Goal: Book appointment/travel/reservation

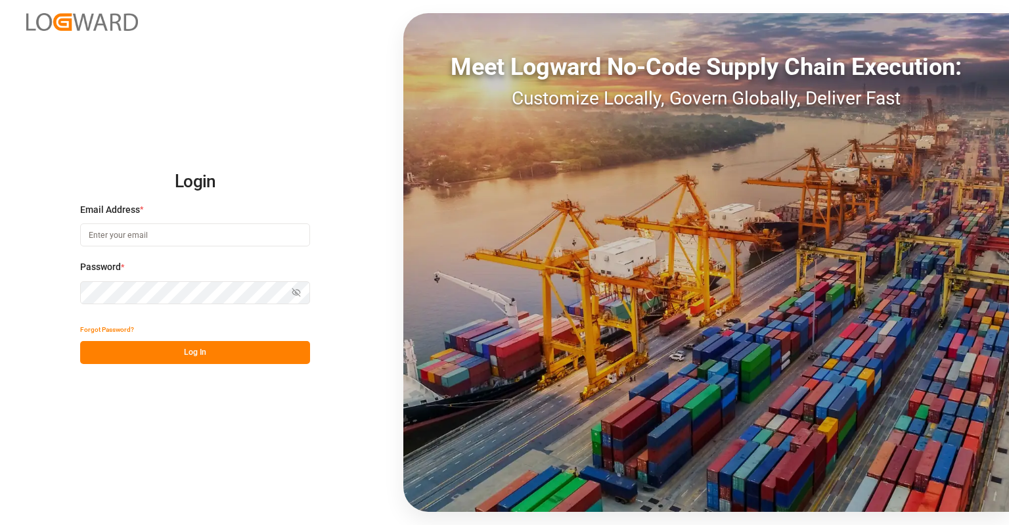
click at [162, 238] on input at bounding box center [195, 234] width 230 height 23
type input "[PERSON_NAME][EMAIL_ADDRESS][PERSON_NAME][DOMAIN_NAME]"
click at [186, 357] on button "Log In" at bounding box center [195, 352] width 230 height 23
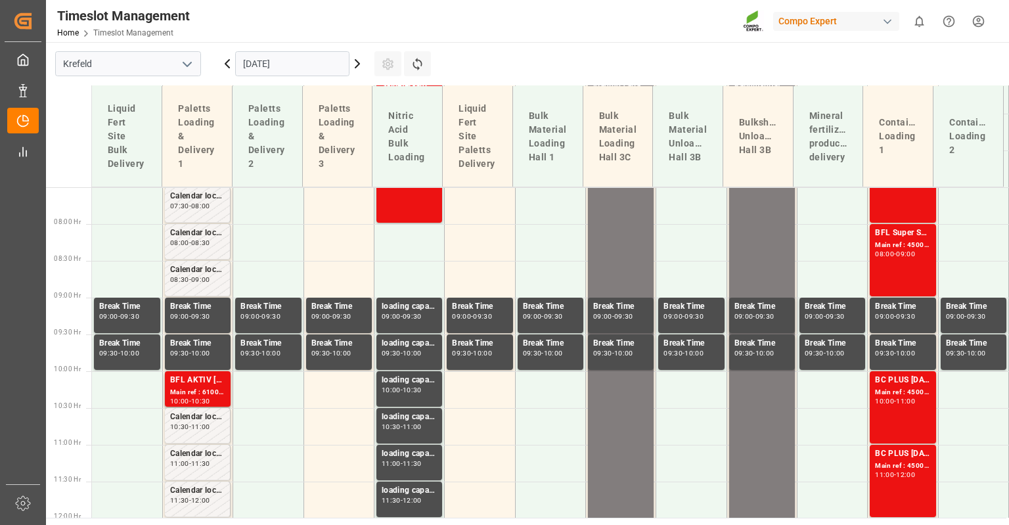
scroll to position [561, 0]
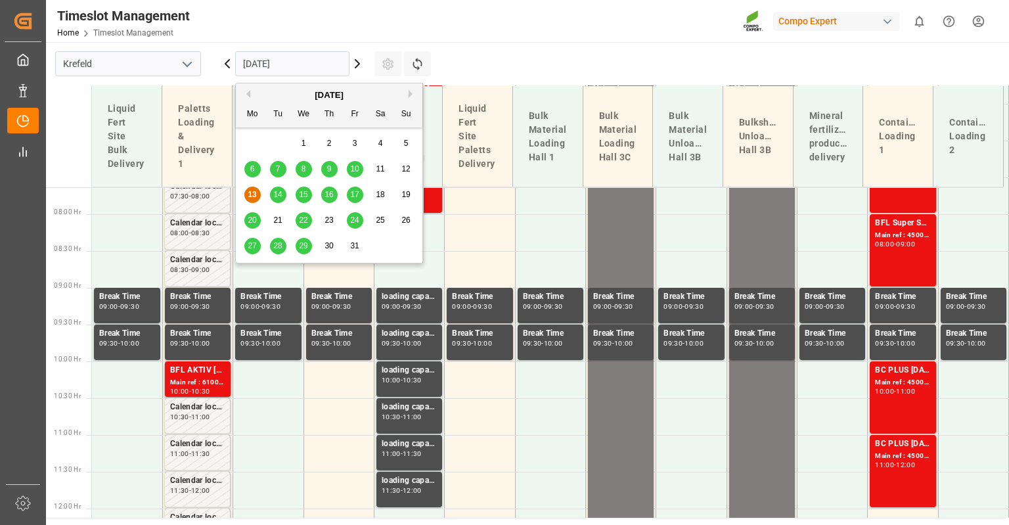
click at [276, 66] on input "[DATE]" at bounding box center [292, 63] width 114 height 25
click at [303, 190] on div "15" at bounding box center [303, 195] width 16 height 16
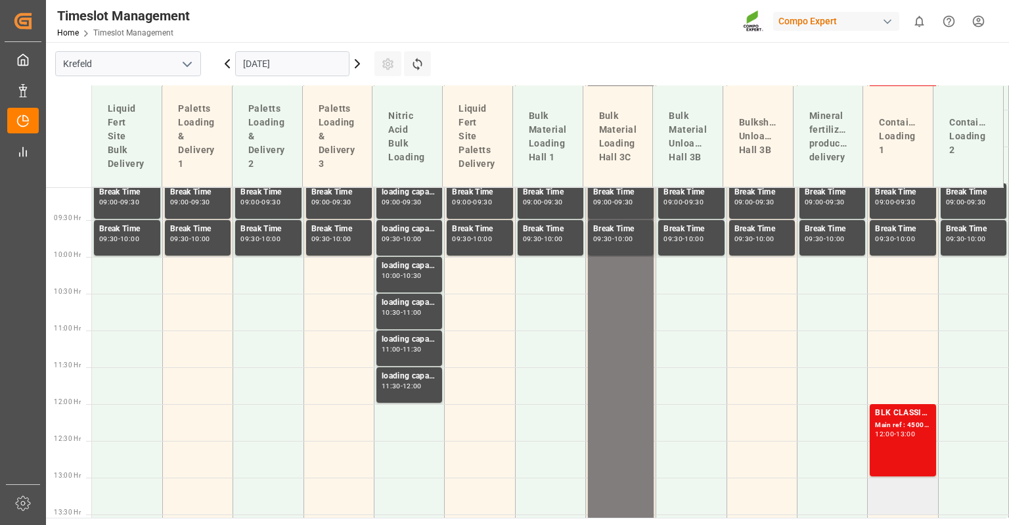
scroll to position [693, 0]
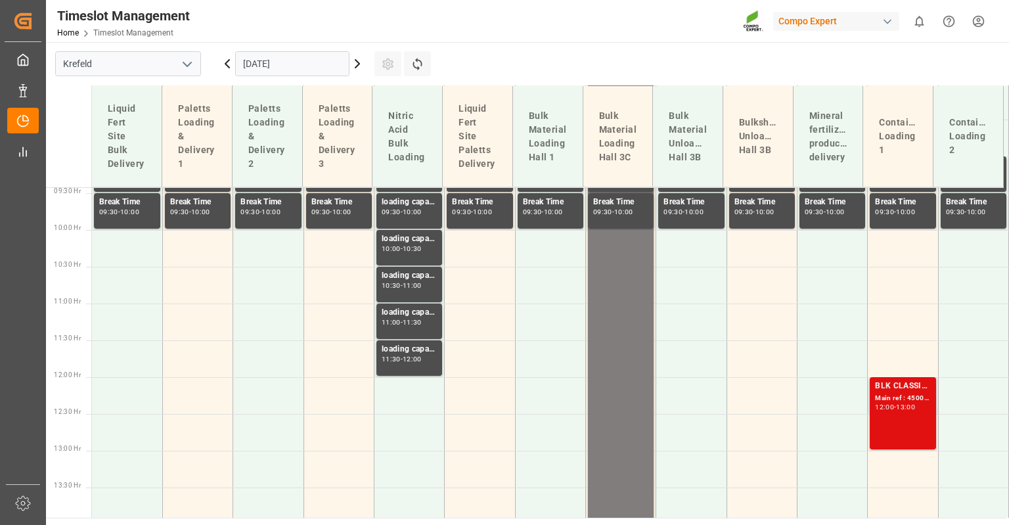
click at [915, 423] on div "BLK CLASSIC [DATE] 25kg (x42) INT Main ref : 4500001059, 2000000817 12:00 - 13:…" at bounding box center [902, 413] width 55 height 67
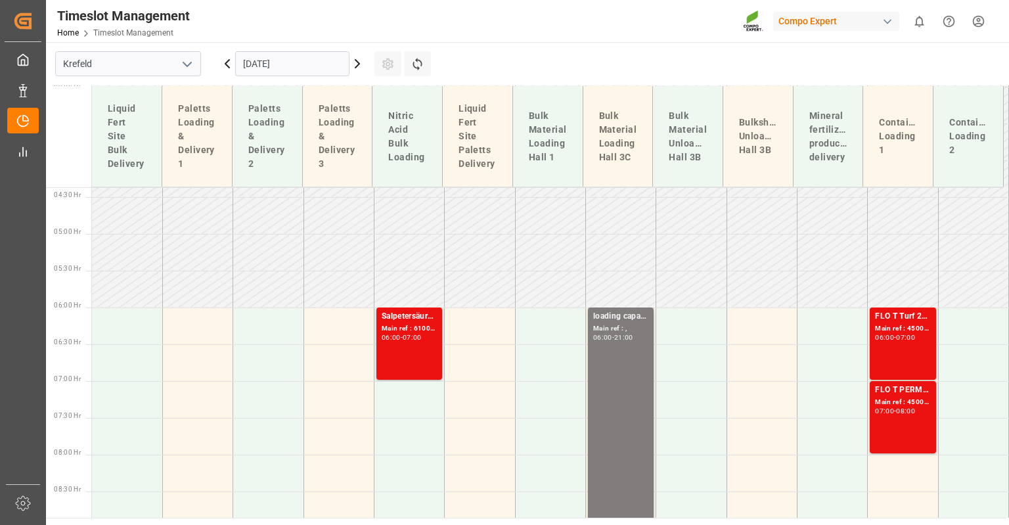
scroll to position [299, 0]
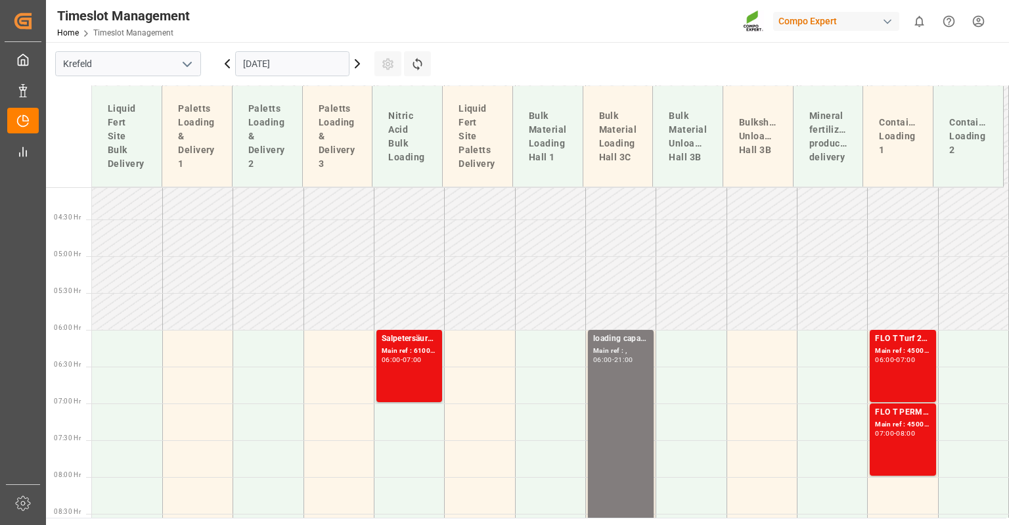
click at [253, 59] on input "[DATE]" at bounding box center [292, 63] width 114 height 25
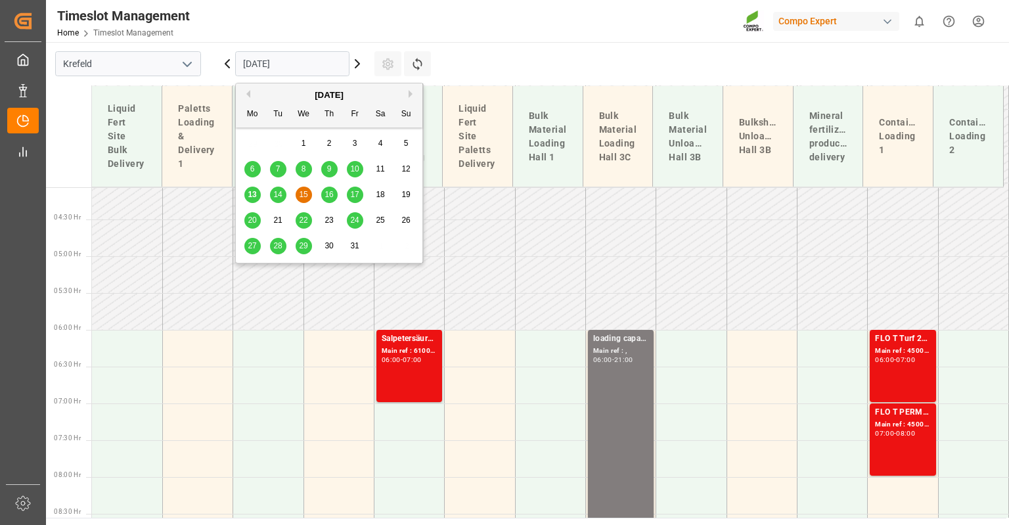
click at [324, 196] on span "16" at bounding box center [328, 194] width 9 height 9
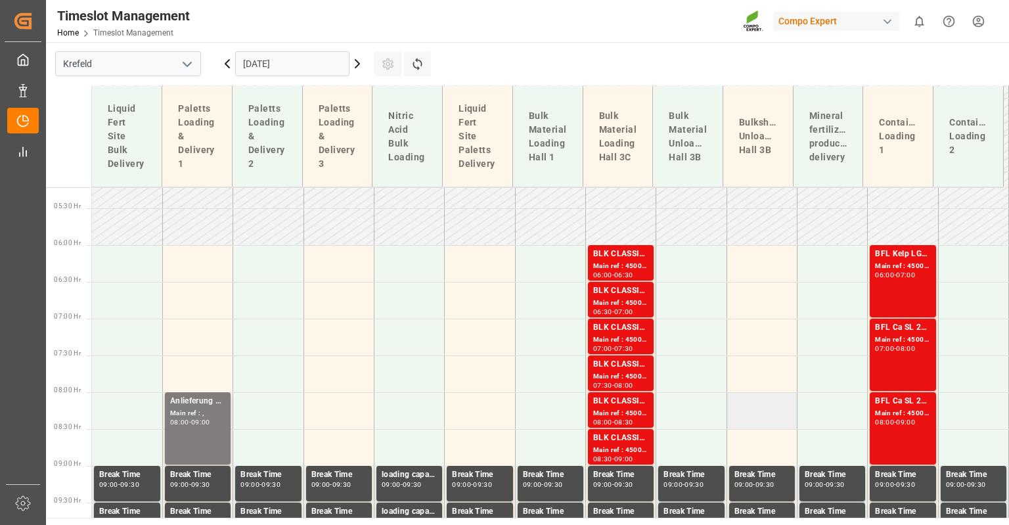
scroll to position [364, 0]
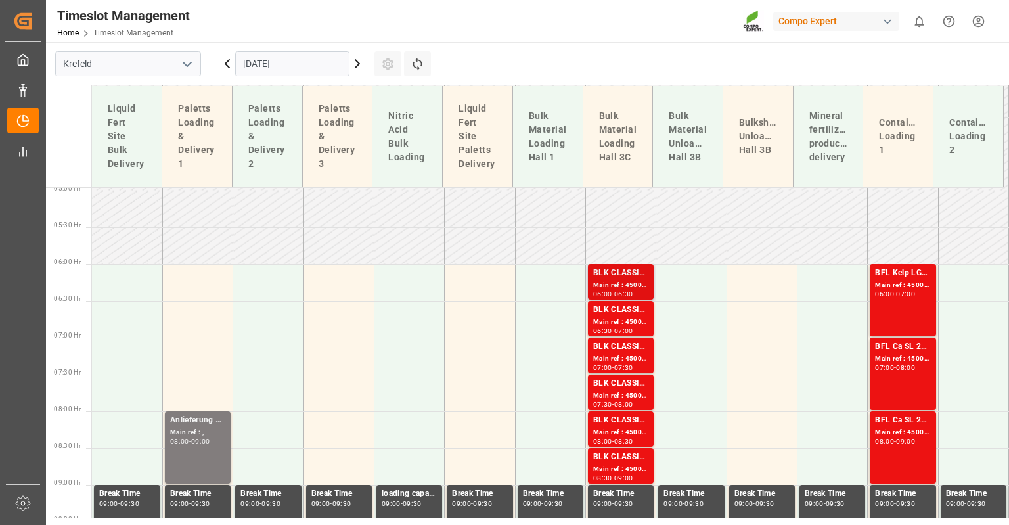
click at [588, 275] on div "BLK CLASSIC [DATE]+3+TE BULK Main ref : 4500001242, 2000001433 06:00 - 06:30" at bounding box center [621, 281] width 66 height 35
click at [269, 63] on input "[DATE]" at bounding box center [292, 63] width 114 height 25
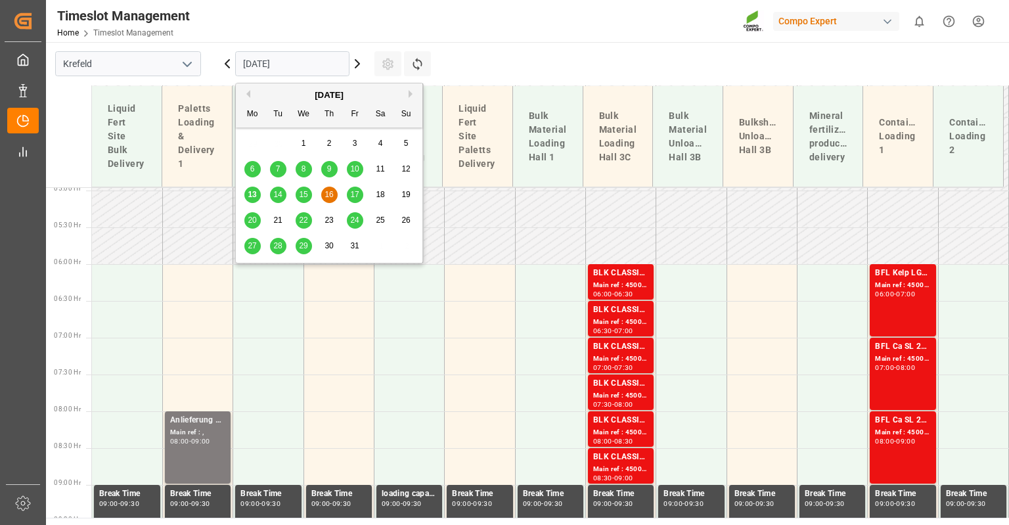
click at [355, 191] on span "17" at bounding box center [354, 194] width 9 height 9
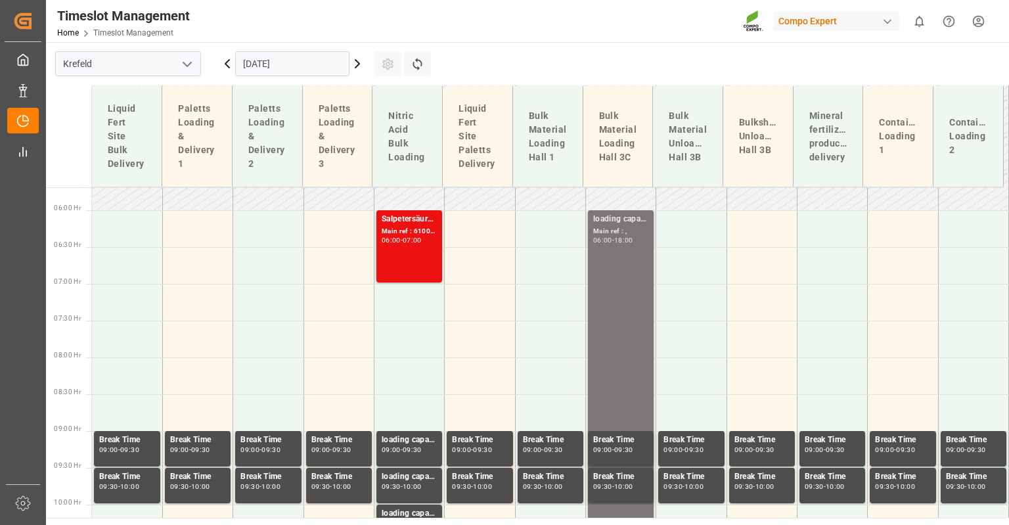
scroll to position [430, 0]
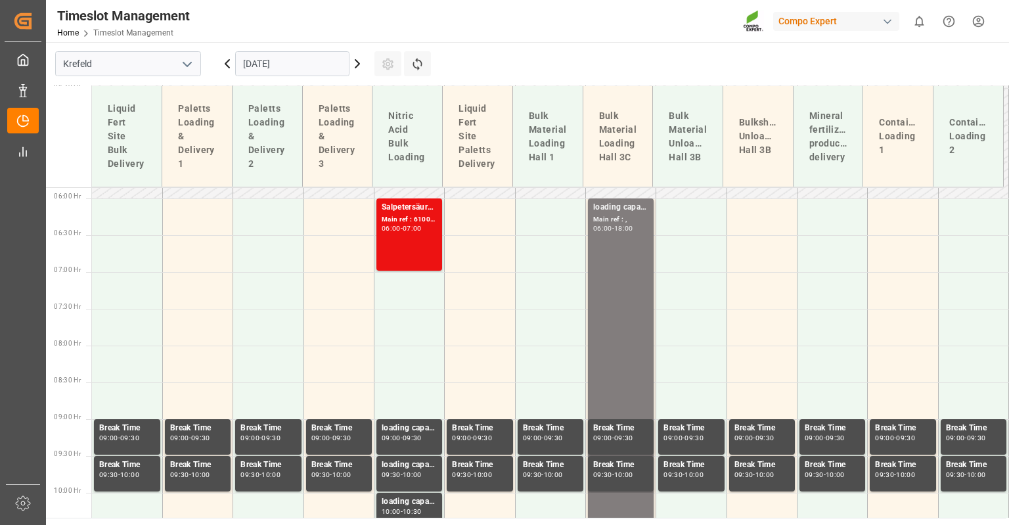
click at [294, 62] on input "[DATE]" at bounding box center [292, 63] width 114 height 25
click at [401, 368] on td at bounding box center [409, 363] width 70 height 37
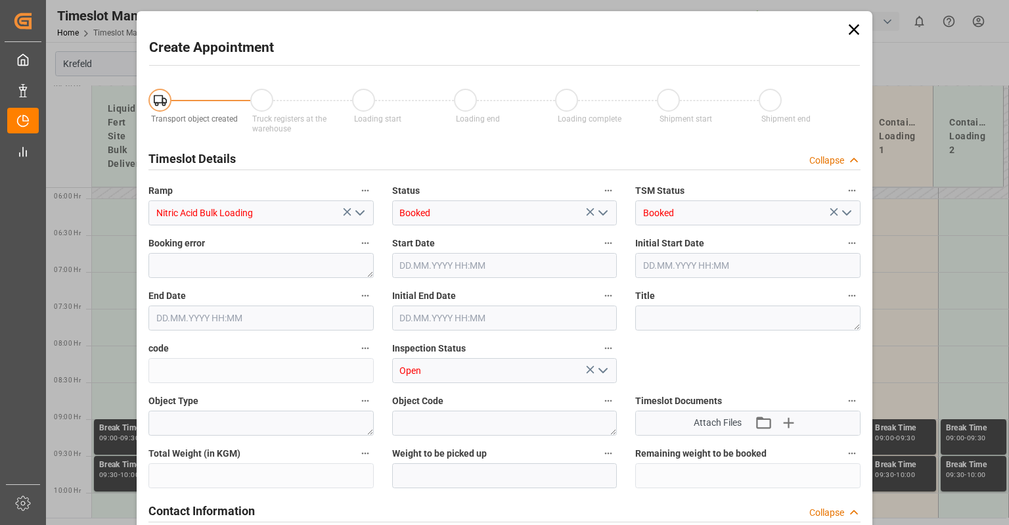
type input "[DATE] 08:00"
type input "[DATE] 08:30"
click at [854, 26] on icon at bounding box center [853, 29] width 18 height 18
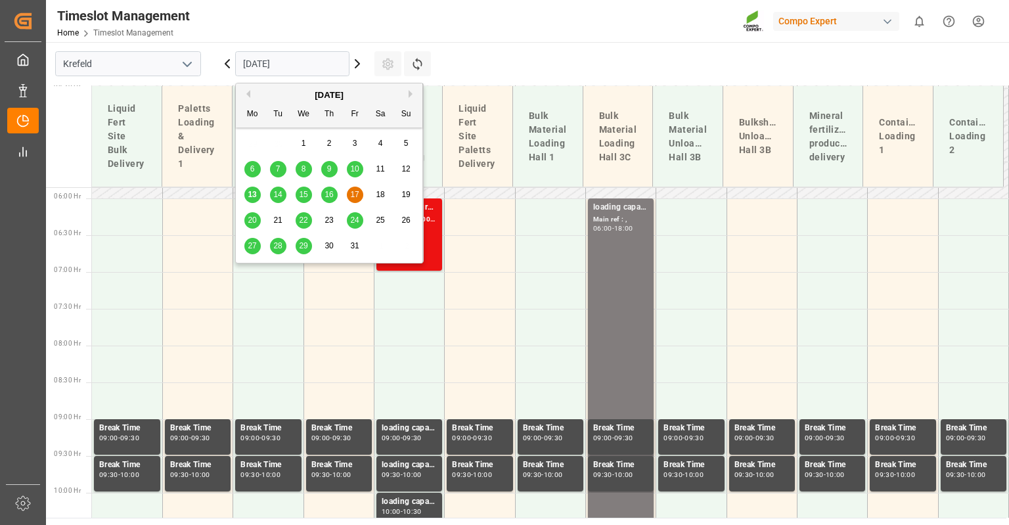
click at [307, 68] on input "[DATE]" at bounding box center [292, 63] width 114 height 25
click at [787, 265] on td at bounding box center [761, 253] width 70 height 37
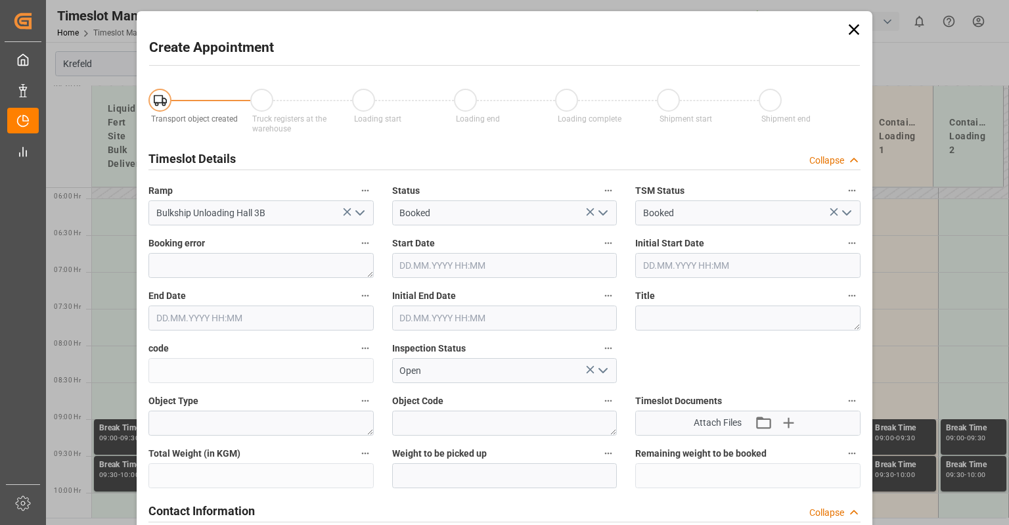
type input "[DATE] 06:30"
type input "[DATE] 07:00"
click at [852, 28] on icon at bounding box center [853, 29] width 11 height 11
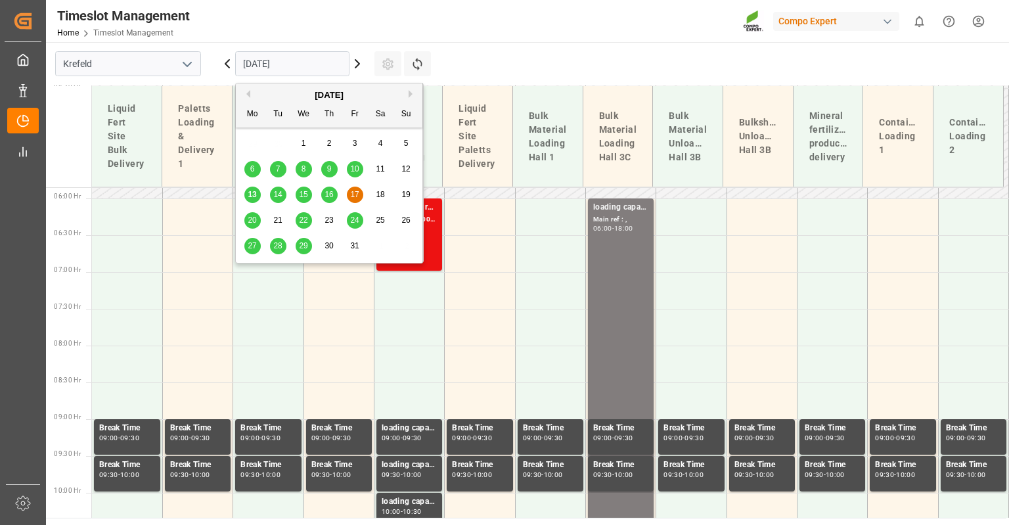
click at [282, 64] on input "[DATE]" at bounding box center [292, 63] width 114 height 25
click at [334, 197] on div "16" at bounding box center [329, 195] width 16 height 16
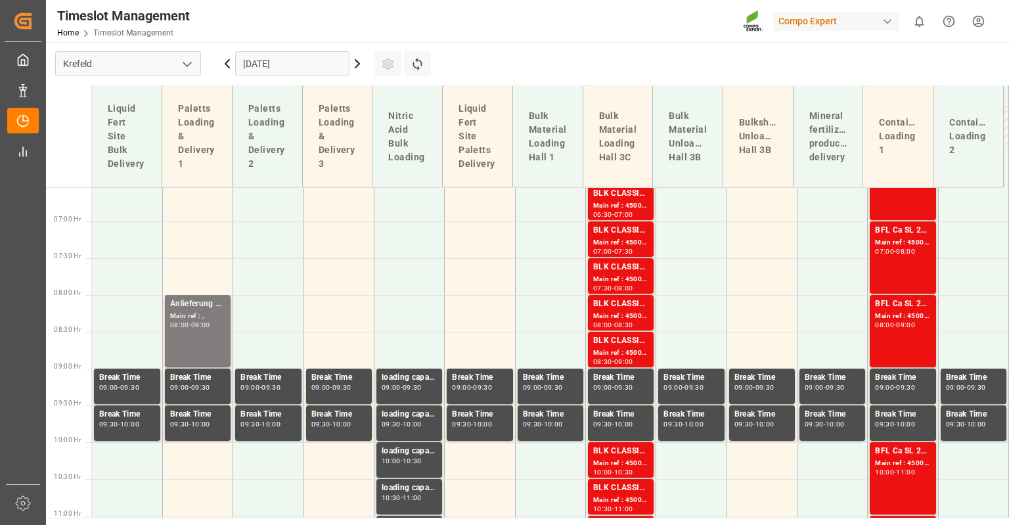
scroll to position [504, 0]
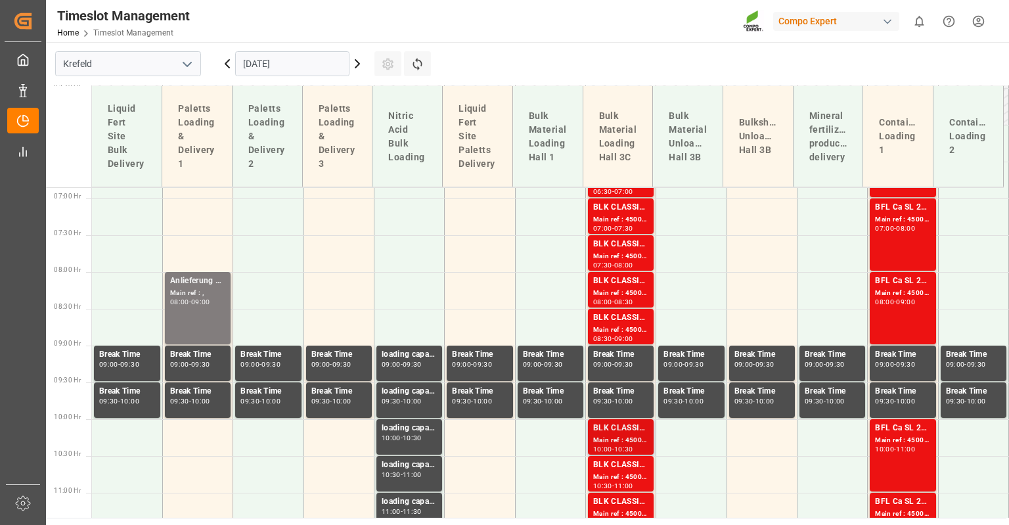
click at [611, 438] on div "Main ref : 4500001245, 2000001433" at bounding box center [620, 440] width 55 height 11
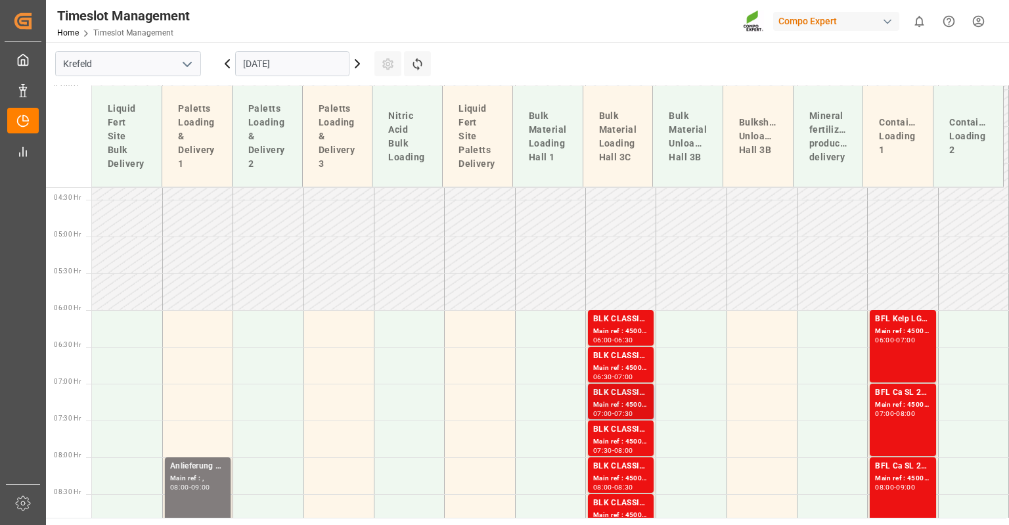
scroll to position [384, 0]
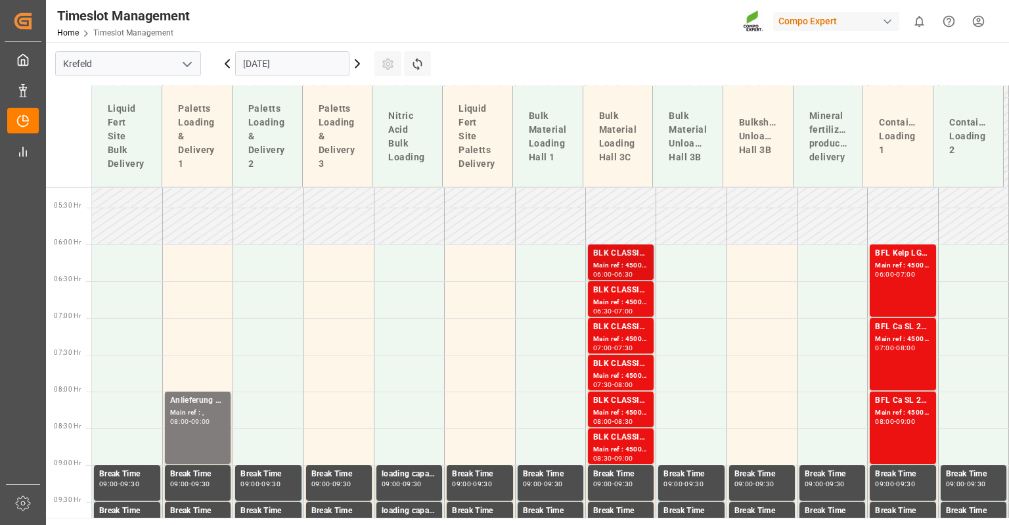
click at [611, 261] on div "Main ref : 4500001242, 2000001433" at bounding box center [620, 265] width 55 height 11
